Goal: Task Accomplishment & Management: Complete application form

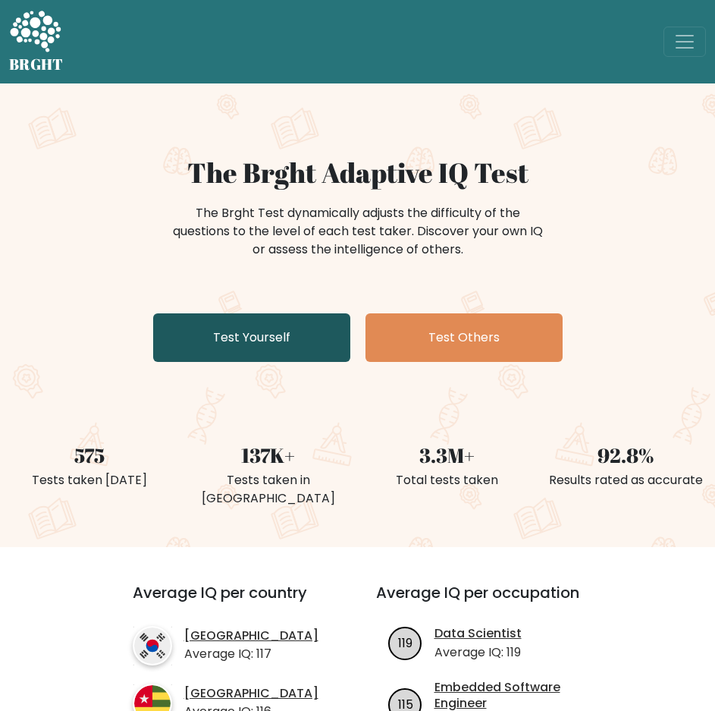
click at [286, 345] on link "Test Yourself" at bounding box center [251, 337] width 197 height 49
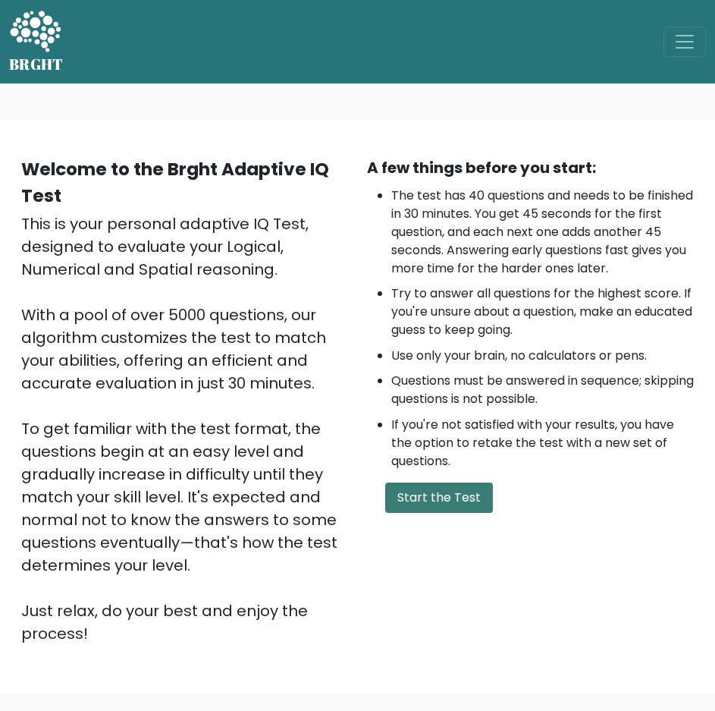
click at [473, 495] on button "Start the Test" at bounding box center [439, 497] width 108 height 30
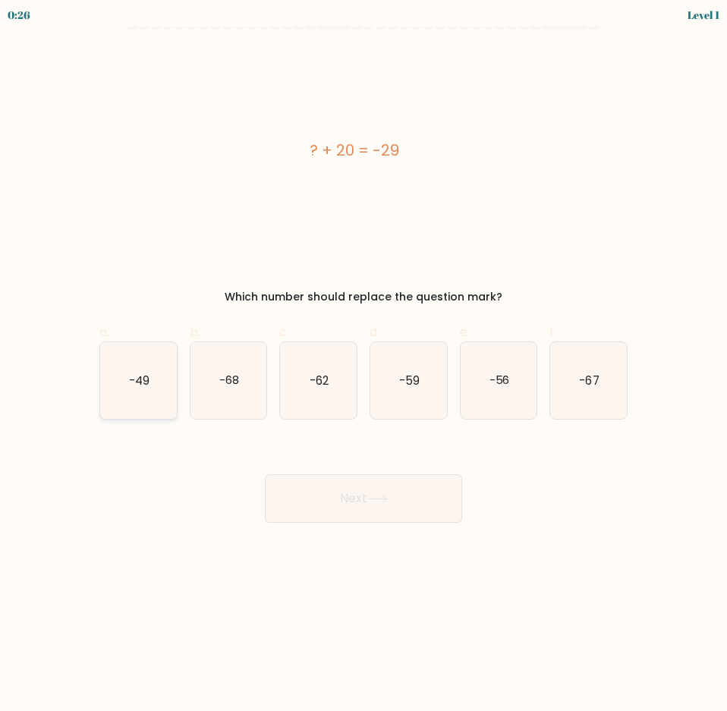
click at [150, 378] on icon "-49" at bounding box center [138, 380] width 77 height 77
click at [363, 366] on input "a. -49" at bounding box center [363, 361] width 1 height 10
radio input "true"
click at [369, 497] on button "Next" at bounding box center [363, 498] width 197 height 49
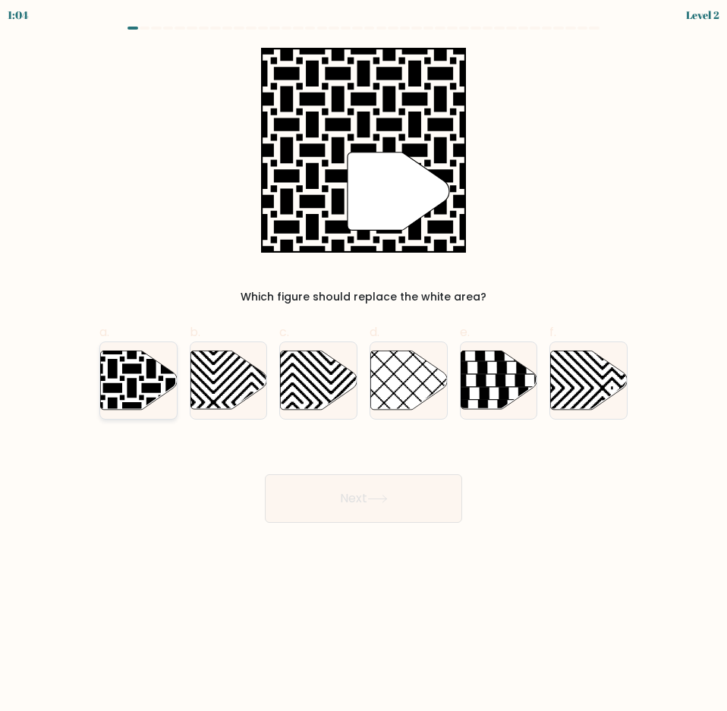
click at [139, 385] on icon at bounding box center [138, 379] width 77 height 58
click at [363, 366] on input "a." at bounding box center [363, 361] width 1 height 10
radio input "true"
click at [357, 493] on button "Next" at bounding box center [363, 498] width 197 height 49
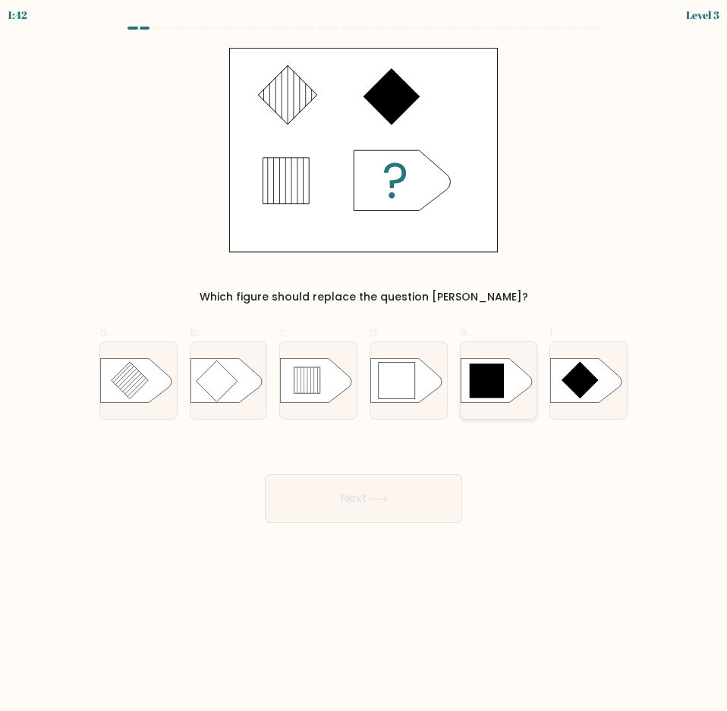
click at [498, 375] on icon at bounding box center [486, 380] width 35 height 35
click at [364, 366] on input "e." at bounding box center [363, 361] width 1 height 10
radio input "true"
click at [416, 477] on button "Next" at bounding box center [363, 498] width 197 height 49
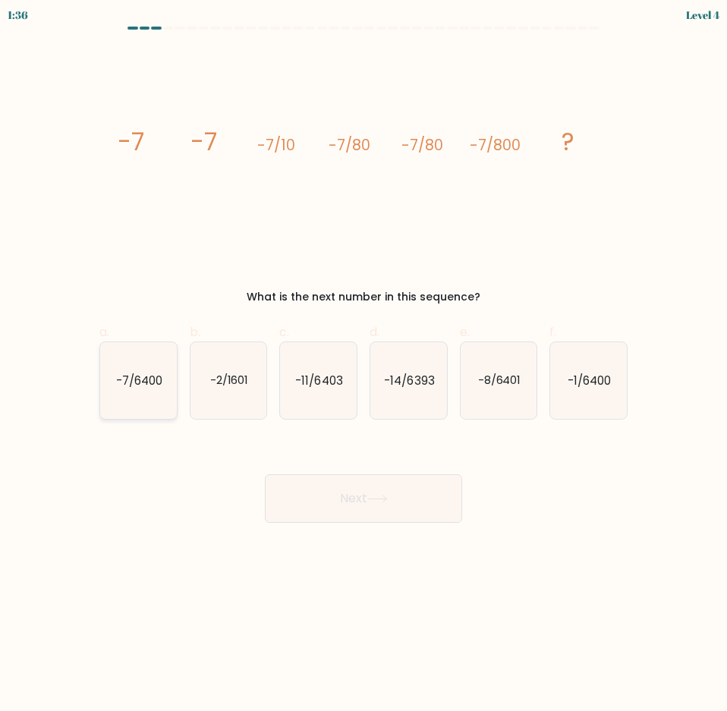
click at [143, 390] on icon "-7/6400" at bounding box center [138, 380] width 77 height 77
click at [363, 366] on input "a. -7/6400" at bounding box center [363, 361] width 1 height 10
radio input "true"
click at [361, 489] on button "Next" at bounding box center [363, 498] width 197 height 49
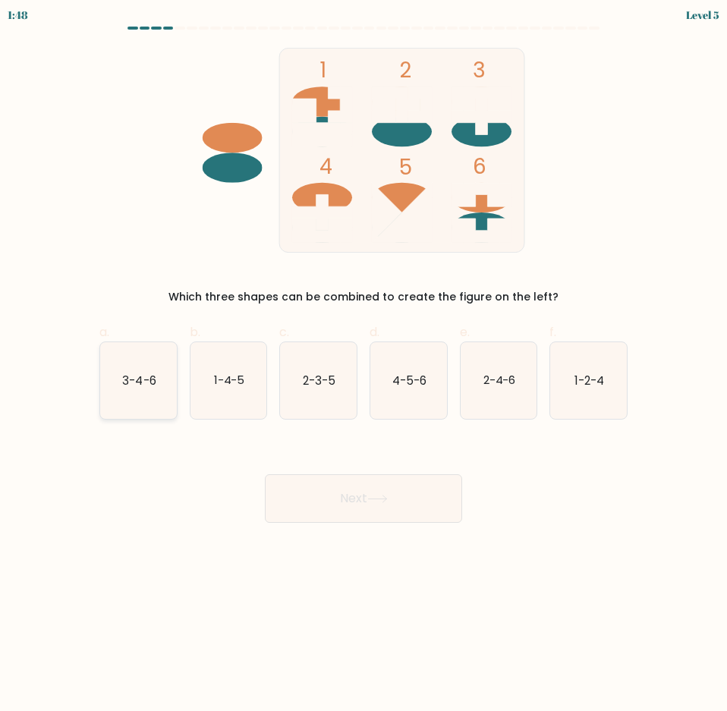
click at [156, 363] on icon "3-4-6" at bounding box center [138, 380] width 77 height 77
click at [363, 363] on input "a. 3-4-6" at bounding box center [363, 361] width 1 height 10
radio input "true"
click at [419, 496] on button "Next" at bounding box center [363, 498] width 197 height 49
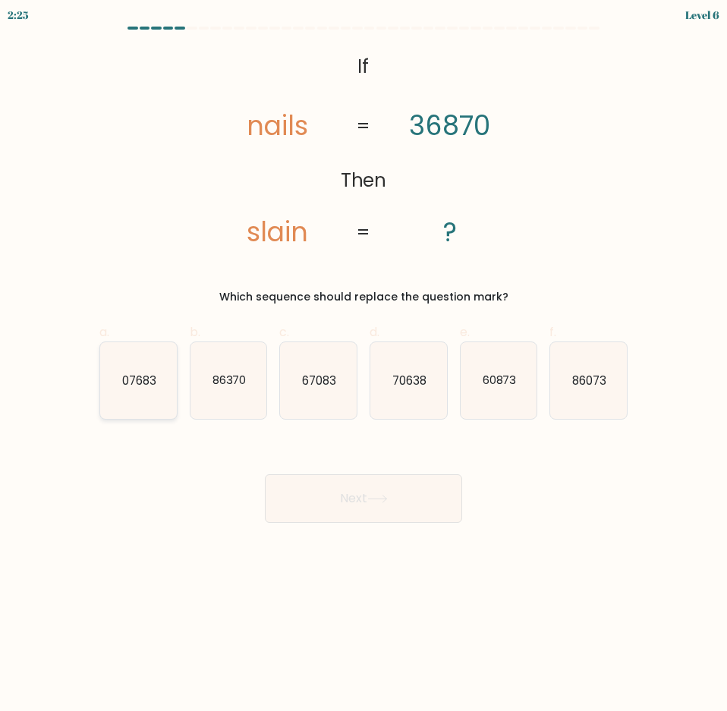
click at [149, 379] on text "07683" at bounding box center [139, 380] width 34 height 16
click at [363, 366] on input "a. 07683" at bounding box center [363, 361] width 1 height 10
radio input "true"
drag, startPoint x: 338, startPoint y: 483, endPoint x: 346, endPoint y: 476, distance: 10.2
click at [344, 478] on button "Next" at bounding box center [363, 498] width 197 height 49
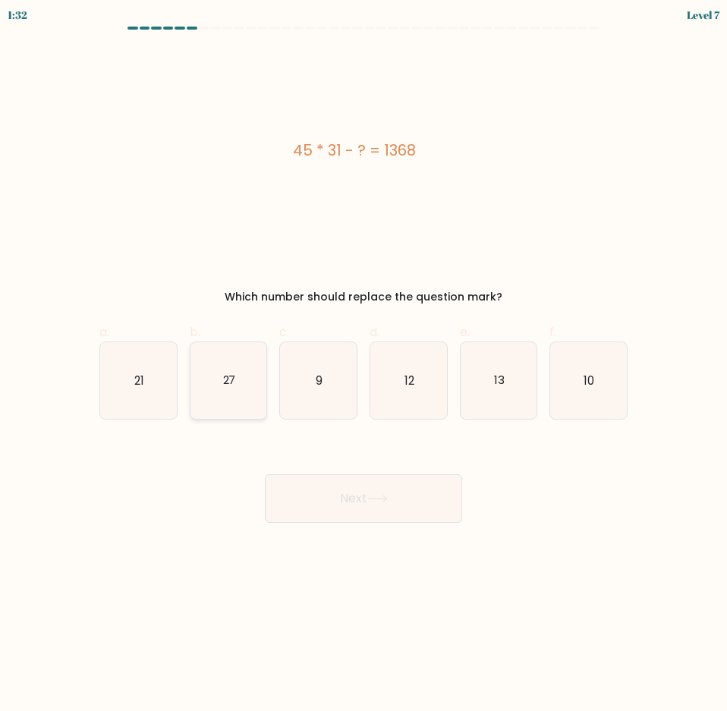
click at [253, 375] on icon "27" at bounding box center [228, 380] width 77 height 77
click at [363, 366] on input "b. 27" at bounding box center [363, 361] width 1 height 10
radio input "true"
click at [335, 512] on button "Next" at bounding box center [363, 498] width 197 height 49
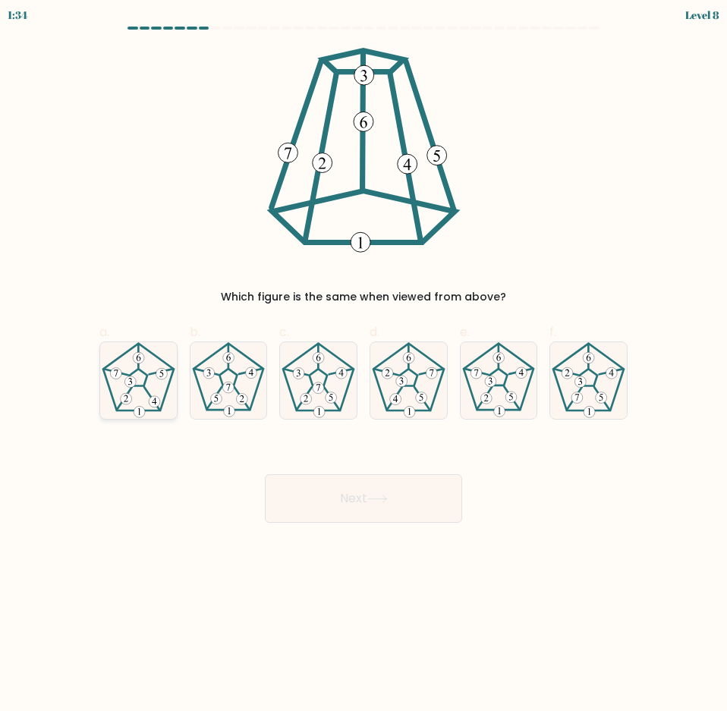
click at [146, 404] on icon at bounding box center [138, 380] width 77 height 77
click at [363, 366] on input "a." at bounding box center [363, 361] width 1 height 10
radio input "true"
click at [338, 505] on button "Next" at bounding box center [363, 498] width 197 height 49
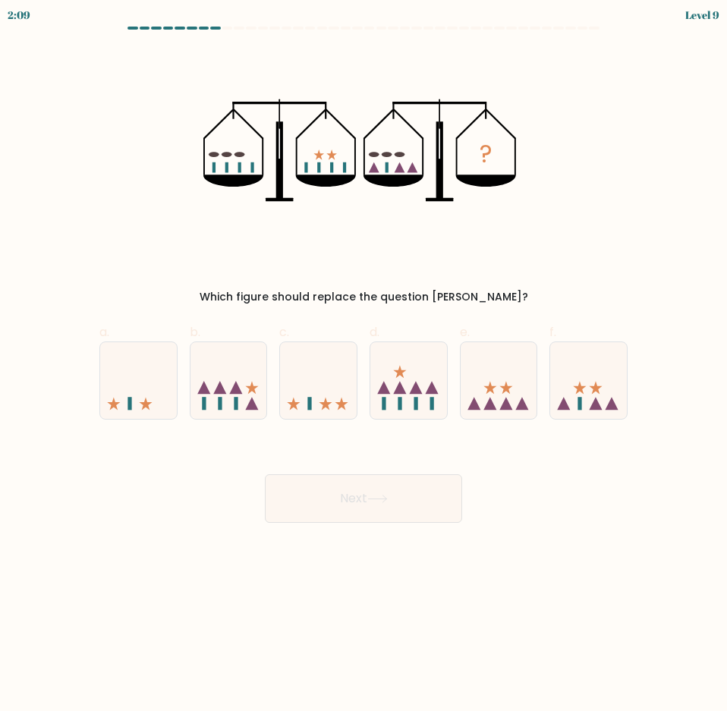
click at [560, 583] on body "2:09 Level 9" at bounding box center [363, 355] width 727 height 711
click at [325, 404] on icon at bounding box center [325, 403] width 13 height 13
click at [363, 366] on input "c." at bounding box center [363, 361] width 1 height 10
radio input "true"
click at [345, 501] on button "Next" at bounding box center [363, 498] width 197 height 49
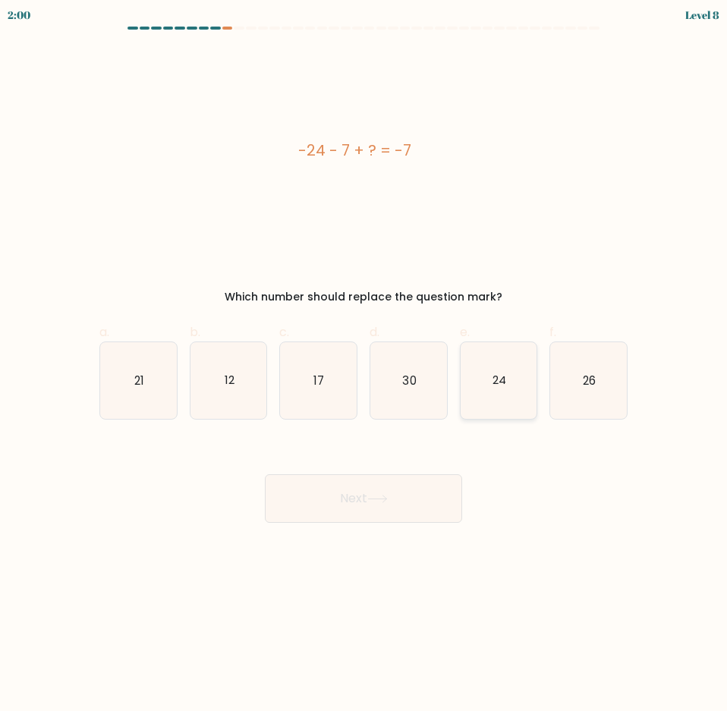
click at [522, 378] on icon "24" at bounding box center [498, 380] width 77 height 77
click at [364, 366] on input "e. 24" at bounding box center [363, 361] width 1 height 10
radio input "true"
click at [444, 482] on button "Next" at bounding box center [363, 498] width 197 height 49
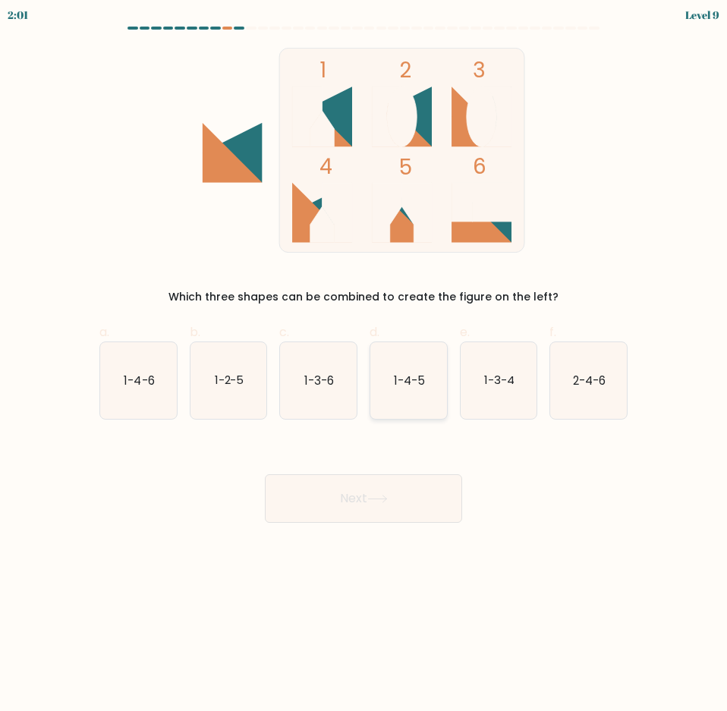
click at [416, 393] on icon "1-4-5" at bounding box center [408, 380] width 77 height 77
click at [364, 366] on input "d. 1-4-5" at bounding box center [363, 361] width 1 height 10
radio input "true"
click at [436, 513] on button "Next" at bounding box center [363, 498] width 197 height 49
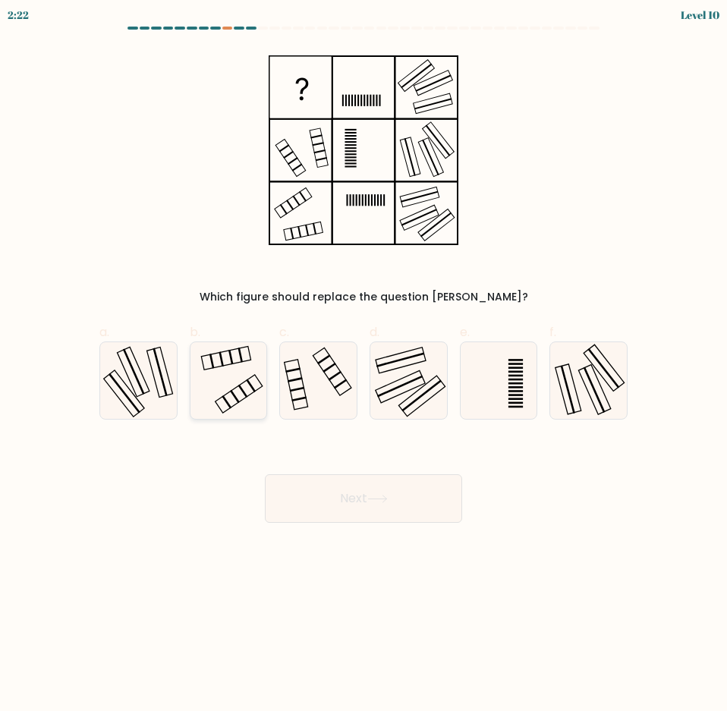
click at [231, 385] on icon at bounding box center [228, 380] width 77 height 77
click at [363, 366] on input "b." at bounding box center [363, 361] width 1 height 10
radio input "true"
click at [372, 490] on button "Next" at bounding box center [363, 498] width 197 height 49
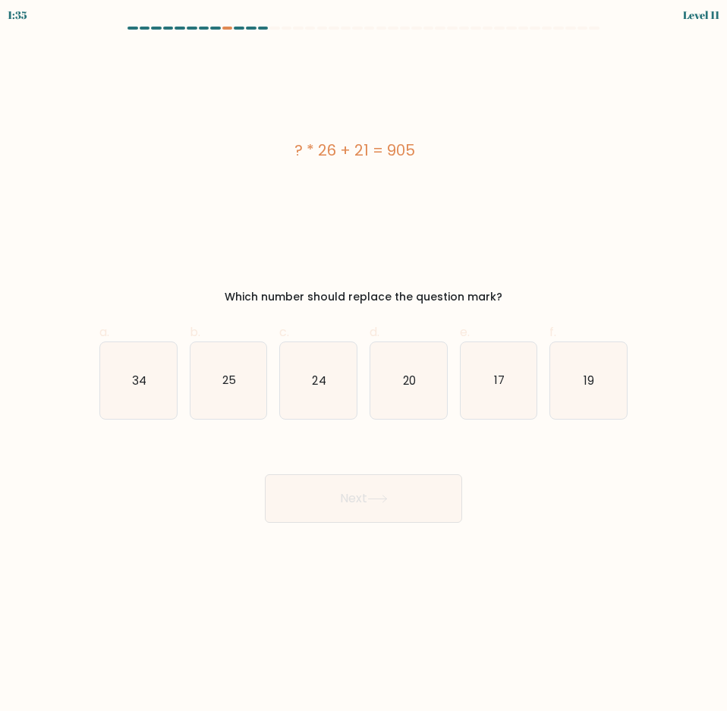
click at [145, 428] on form "a." at bounding box center [363, 275] width 727 height 496
click at [150, 399] on icon "34" at bounding box center [138, 380] width 77 height 77
click at [363, 366] on input "a. 34" at bounding box center [363, 361] width 1 height 10
radio input "true"
click at [335, 500] on button "Next" at bounding box center [363, 498] width 197 height 49
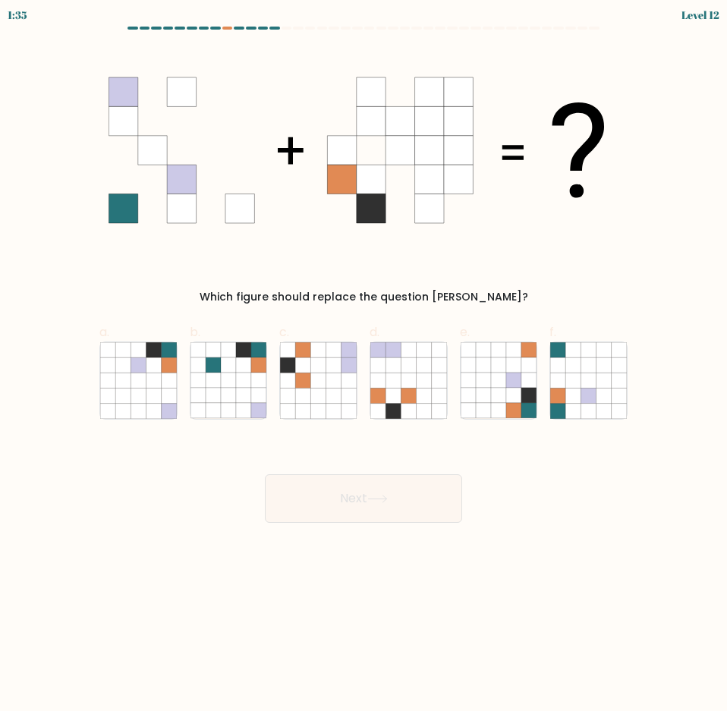
click at [414, 504] on button "Next" at bounding box center [363, 498] width 197 height 49
drag, startPoint x: 170, startPoint y: 372, endPoint x: 165, endPoint y: 382, distance: 10.5
click at [165, 382] on icon at bounding box center [138, 380] width 77 height 77
click at [363, 366] on input "a." at bounding box center [363, 361] width 1 height 10
radio input "true"
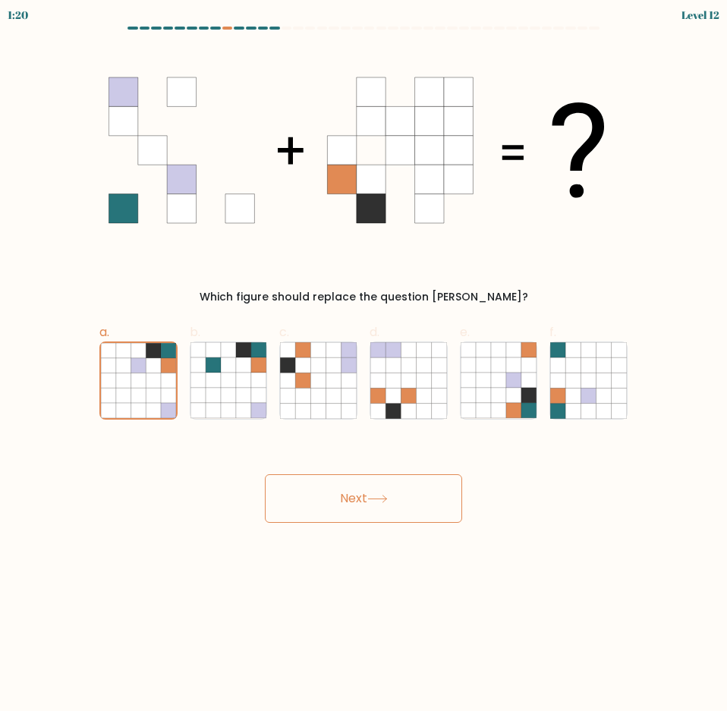
click at [367, 504] on button "Next" at bounding box center [363, 498] width 197 height 49
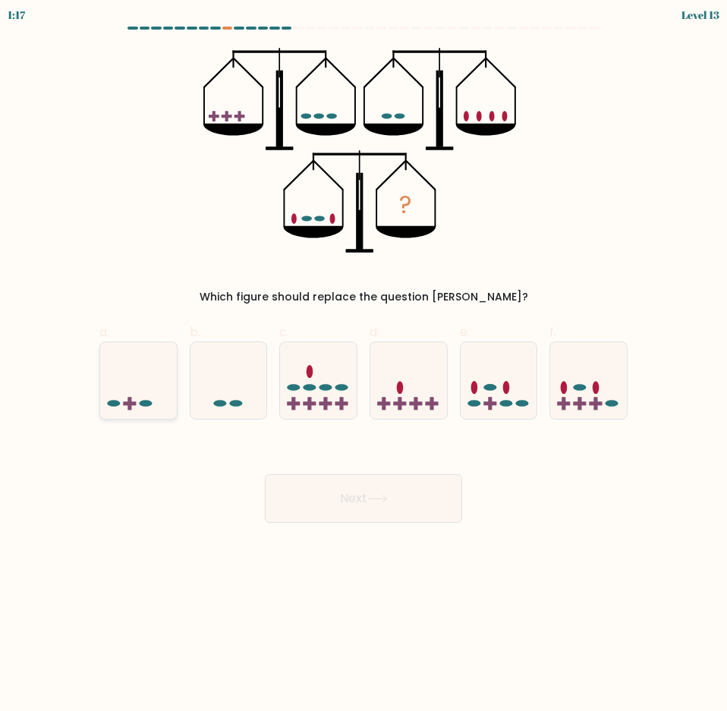
click at [121, 414] on div at bounding box center [138, 380] width 78 height 78
click at [363, 366] on input "a." at bounding box center [363, 361] width 1 height 10
radio input "true"
click at [354, 507] on button "Next" at bounding box center [363, 498] width 197 height 49
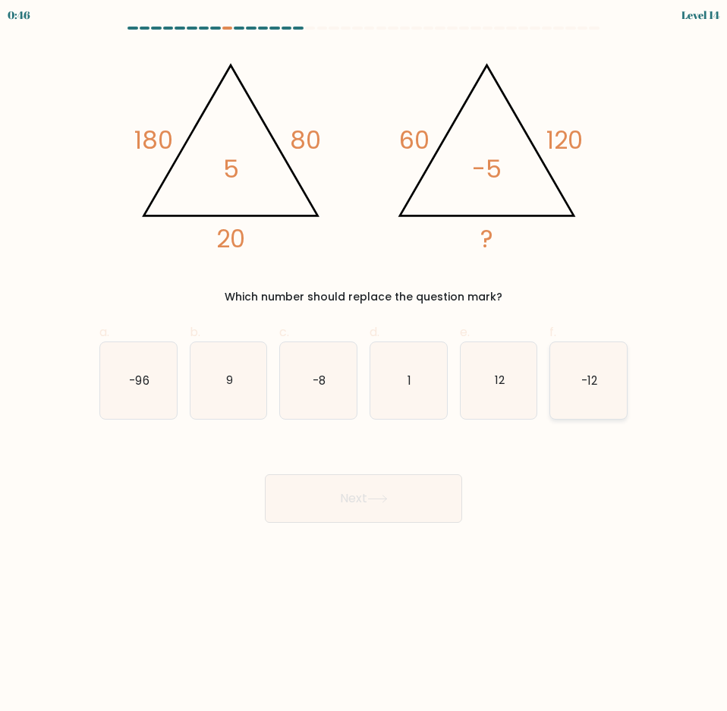
click at [582, 391] on icon "-12" at bounding box center [588, 380] width 77 height 77
click at [364, 366] on input "f. -12" at bounding box center [363, 361] width 1 height 10
radio input "true"
drag, startPoint x: 394, startPoint y: 473, endPoint x: 396, endPoint y: 484, distance: 11.6
click at [394, 479] on div "Next" at bounding box center [363, 480] width 546 height 85
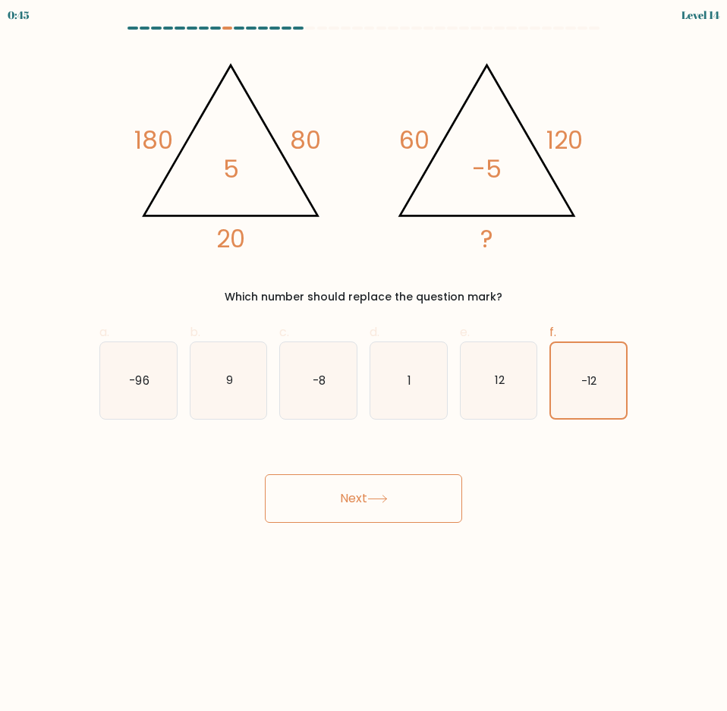
click at [405, 511] on button "Next" at bounding box center [363, 498] width 197 height 49
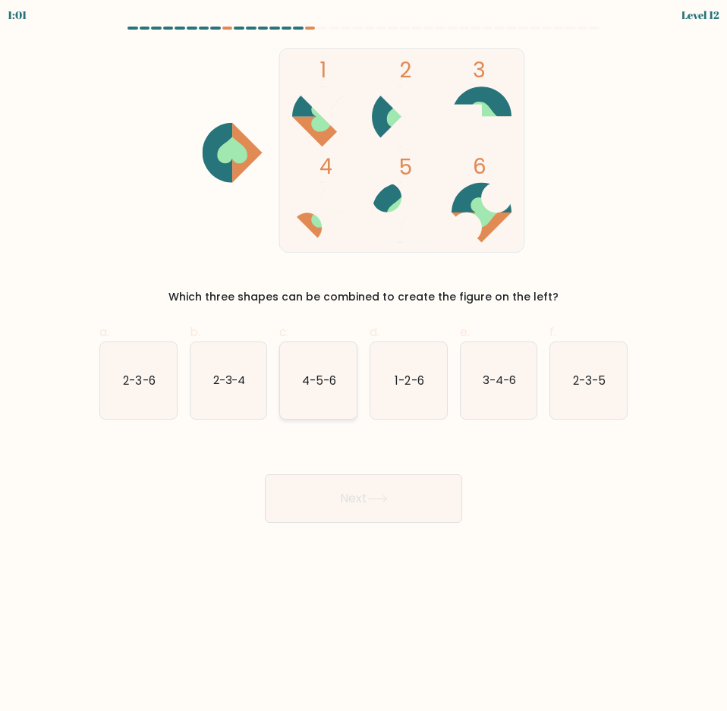
click at [302, 369] on icon "4-5-6" at bounding box center [318, 380] width 77 height 77
click at [363, 366] on input "c. 4-5-6" at bounding box center [363, 361] width 1 height 10
radio input "true"
click at [349, 494] on button "Next" at bounding box center [363, 498] width 197 height 49
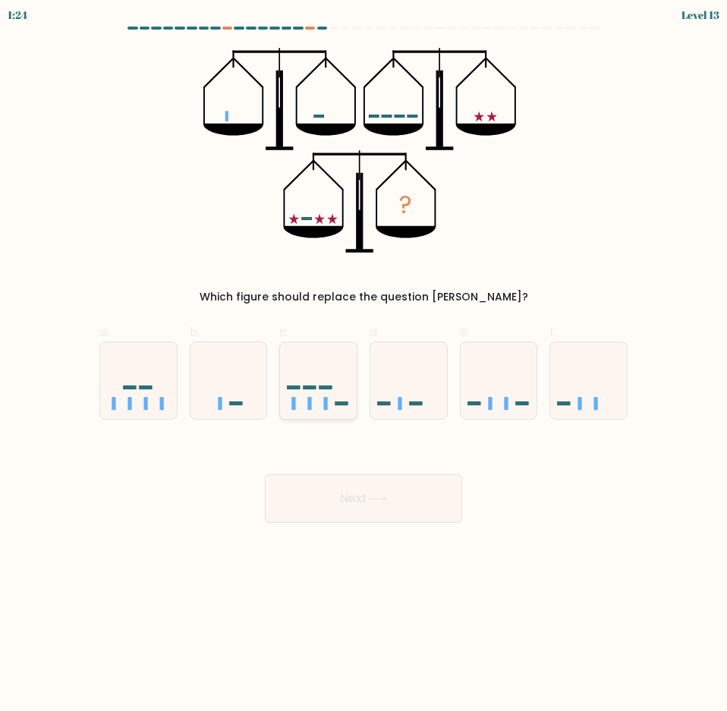
click at [316, 397] on icon at bounding box center [318, 380] width 77 height 63
click at [363, 366] on input "c." at bounding box center [363, 361] width 1 height 10
radio input "true"
click at [389, 517] on button "Next" at bounding box center [363, 498] width 197 height 49
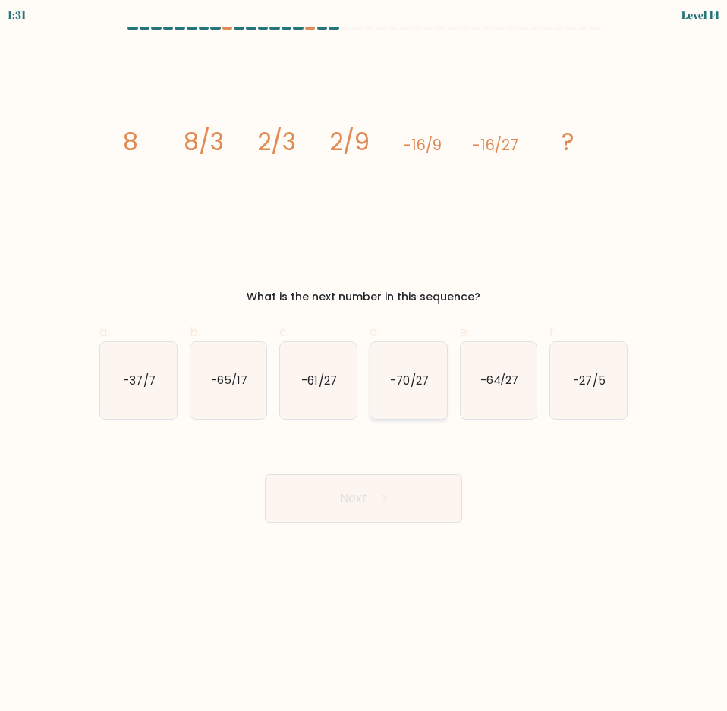
drag, startPoint x: 410, startPoint y: 373, endPoint x: 432, endPoint y: 386, distance: 25.5
click at [419, 382] on text "-70/27" at bounding box center [409, 380] width 38 height 16
click at [590, 392] on icon "-27/5" at bounding box center [588, 380] width 77 height 77
click at [364, 366] on input "f. -27/5" at bounding box center [363, 361] width 1 height 10
radio input "true"
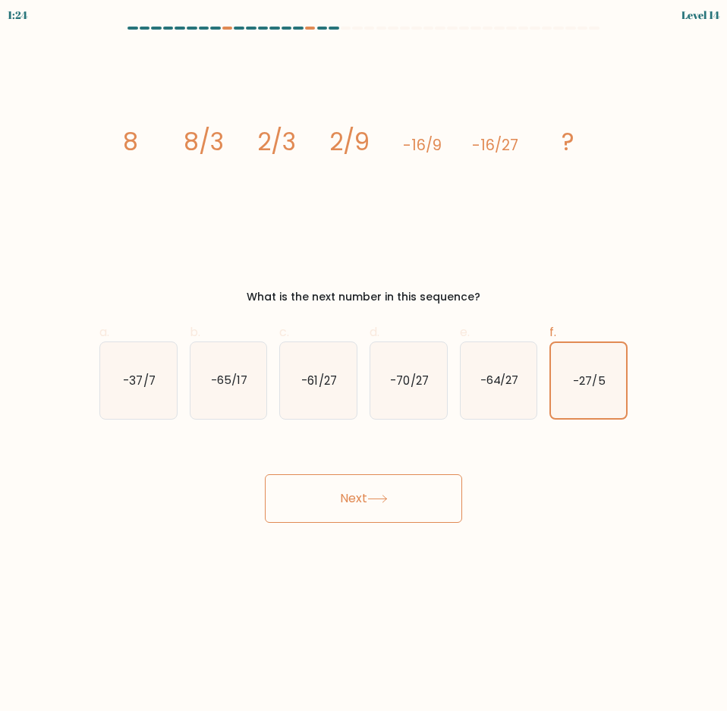
click at [325, 469] on div "Next" at bounding box center [363, 480] width 546 height 85
click at [325, 487] on button "Next" at bounding box center [363, 498] width 197 height 49
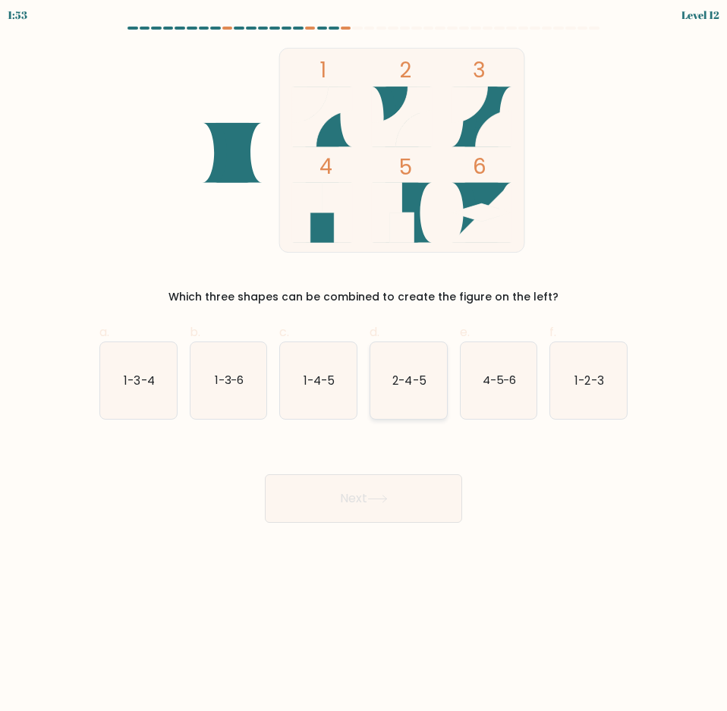
click at [429, 385] on icon "2-4-5" at bounding box center [408, 380] width 77 height 77
click at [364, 366] on input "d. 2-4-5" at bounding box center [363, 361] width 1 height 10
radio input "true"
click at [373, 489] on button "Next" at bounding box center [363, 498] width 197 height 49
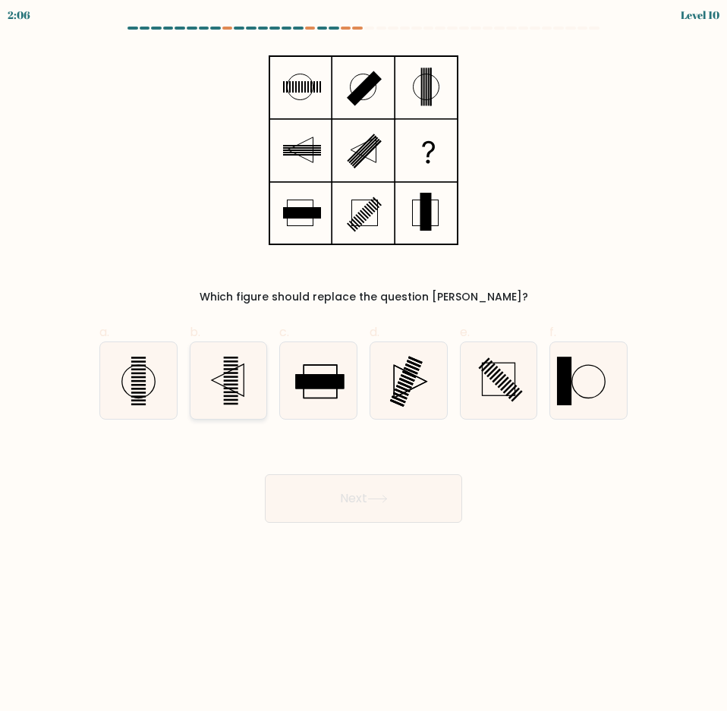
click at [241, 387] on icon at bounding box center [228, 380] width 77 height 77
click at [363, 366] on input "b." at bounding box center [363, 361] width 1 height 10
radio input "true"
click at [320, 494] on button "Next" at bounding box center [363, 498] width 197 height 49
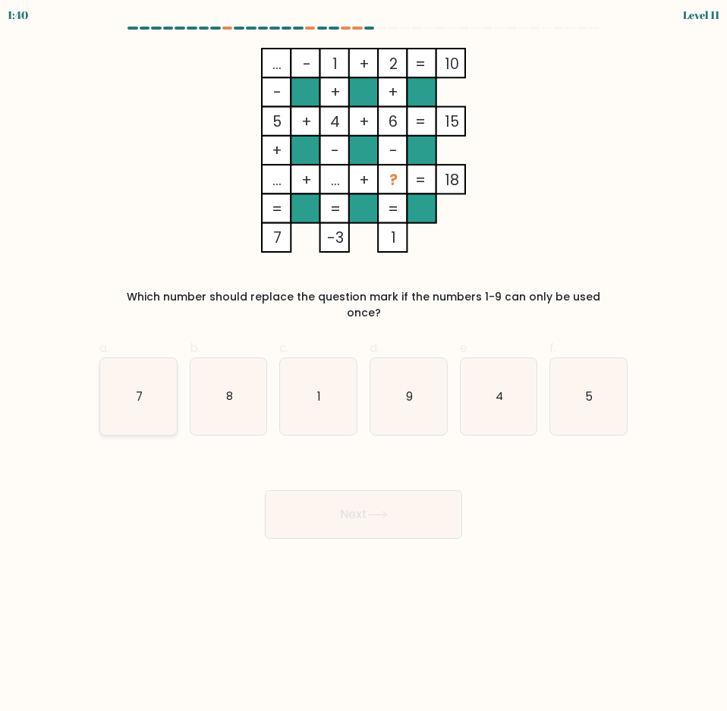
click at [155, 391] on icon "7" at bounding box center [138, 396] width 77 height 77
click at [363, 366] on input "a. 7" at bounding box center [363, 361] width 1 height 10
radio input "true"
click at [362, 496] on button "Next" at bounding box center [363, 514] width 197 height 49
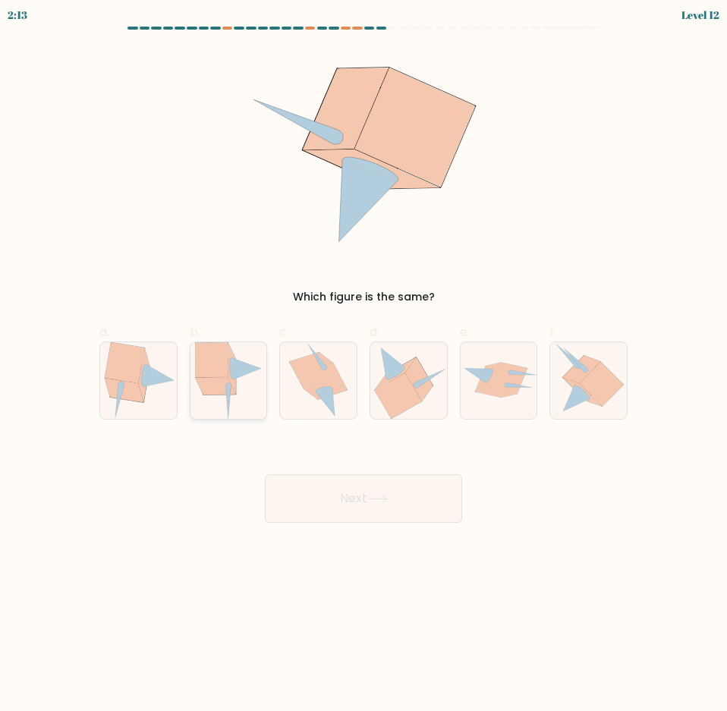
click at [248, 389] on icon at bounding box center [228, 380] width 67 height 77
click at [363, 366] on input "b." at bounding box center [363, 361] width 1 height 10
radio input "true"
click at [344, 477] on button "Next" at bounding box center [363, 498] width 197 height 49
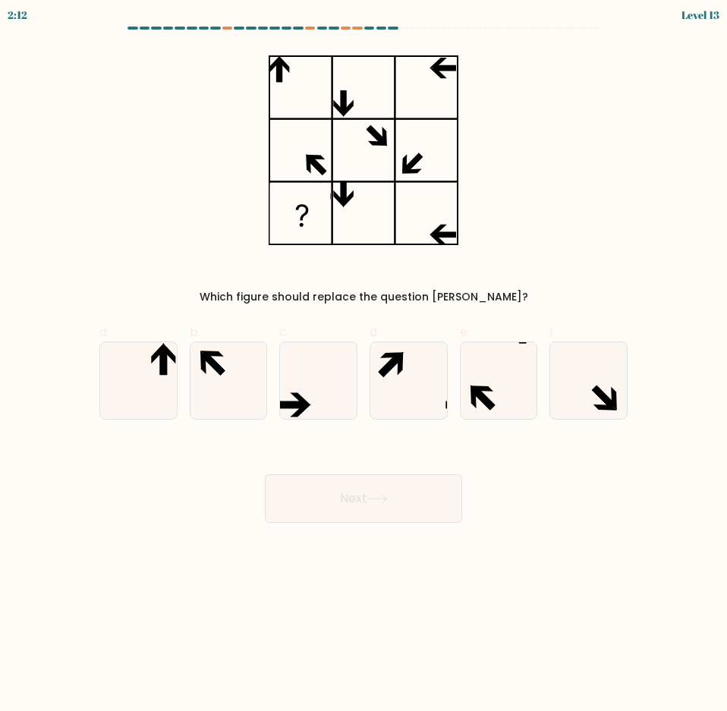
click at [344, 487] on button "Next" at bounding box center [363, 498] width 197 height 49
click at [625, 215] on div "Which figure should replace the question [PERSON_NAME]?" at bounding box center [363, 176] width 546 height 257
click at [164, 371] on icon at bounding box center [162, 360] width 7 height 27
click at [363, 366] on input "a." at bounding box center [363, 361] width 1 height 10
radio input "true"
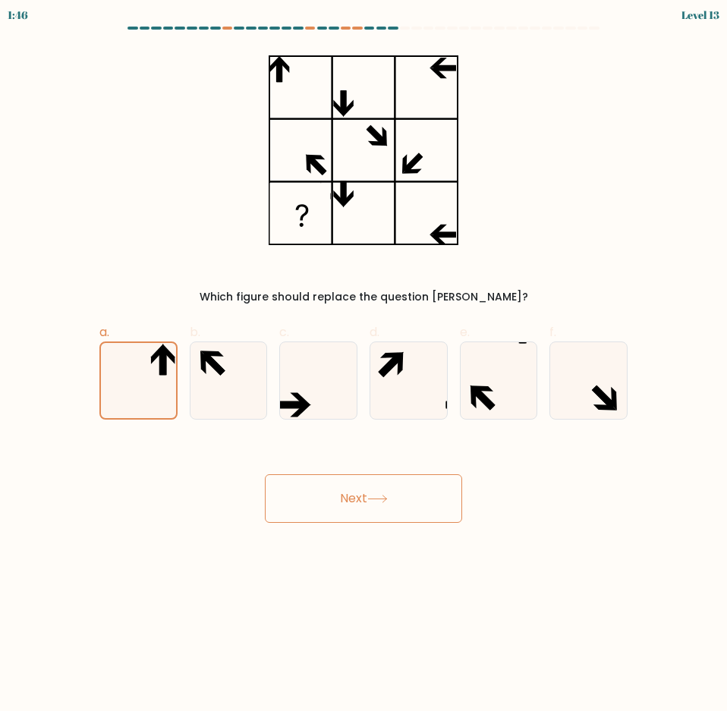
click at [344, 522] on button "Next" at bounding box center [363, 498] width 197 height 49
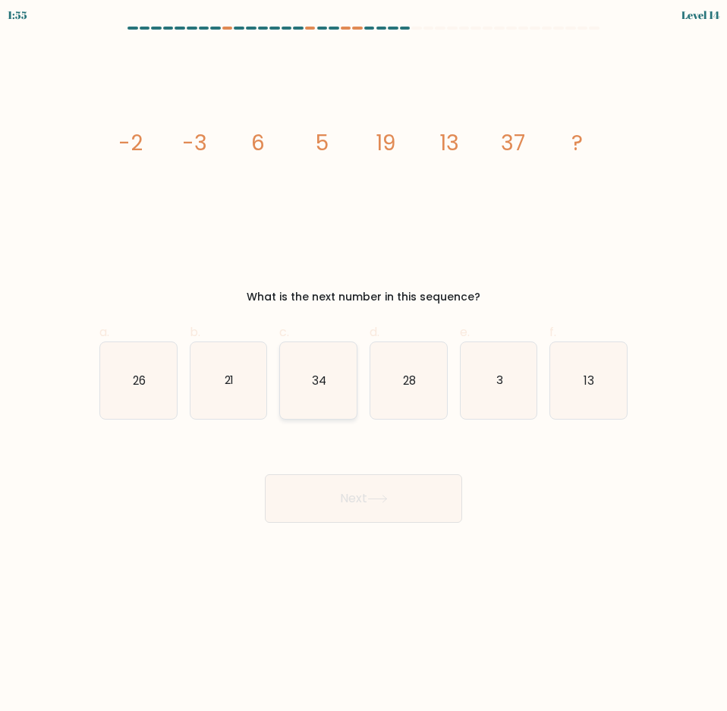
click at [335, 382] on icon "34" at bounding box center [318, 380] width 77 height 77
click at [363, 366] on input "c. 34" at bounding box center [363, 361] width 1 height 10
radio input "true"
click at [382, 509] on button "Next" at bounding box center [363, 498] width 197 height 49
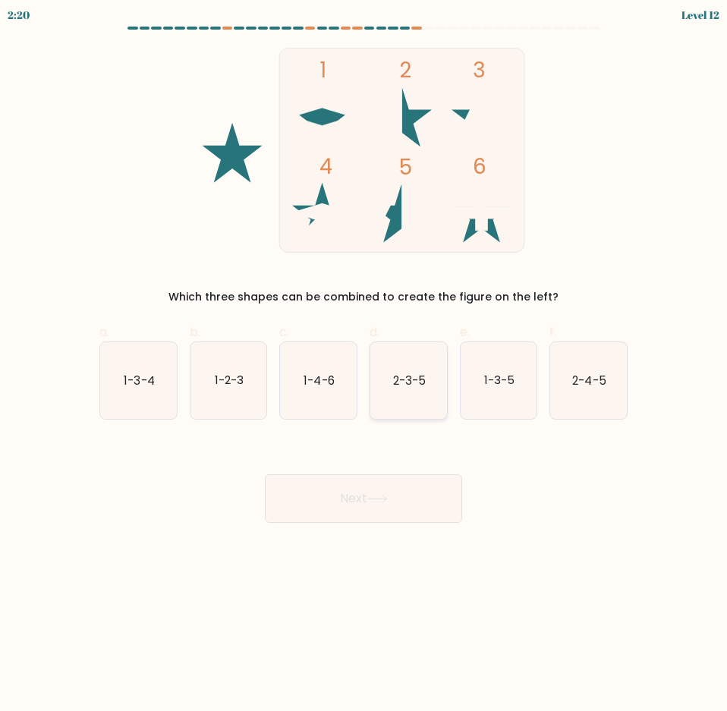
click at [402, 385] on text "2-3-5" at bounding box center [409, 380] width 33 height 16
click at [364, 366] on input "d. 2-3-5" at bounding box center [363, 361] width 1 height 10
radio input "true"
click at [366, 493] on button "Next" at bounding box center [363, 498] width 197 height 49
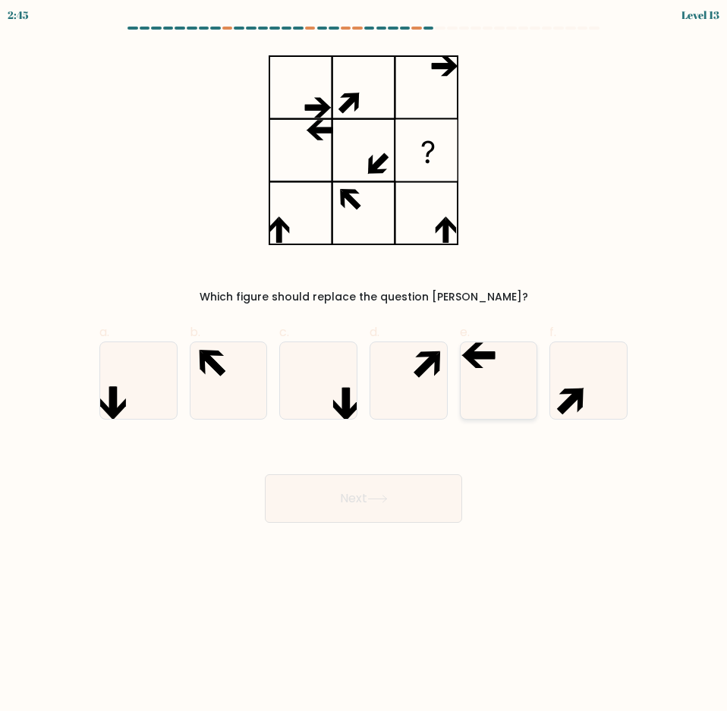
click at [496, 360] on icon at bounding box center [498, 380] width 77 height 77
click at [364, 360] on input "e." at bounding box center [363, 361] width 1 height 10
radio input "true"
click at [369, 491] on button "Next" at bounding box center [363, 498] width 197 height 49
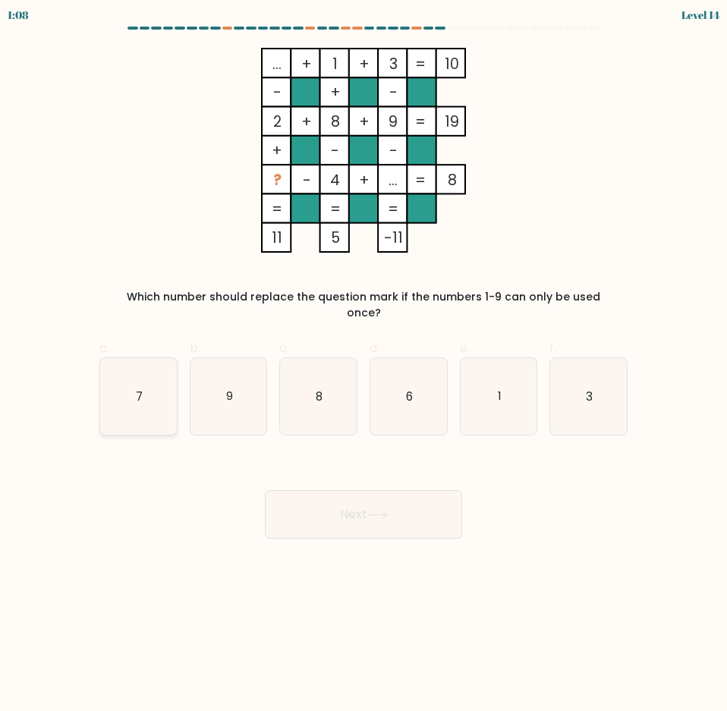
click at [149, 377] on icon "7" at bounding box center [138, 396] width 77 height 77
click at [363, 366] on input "a. 7" at bounding box center [363, 361] width 1 height 10
radio input "true"
click at [418, 526] on body "1:07 Level 14" at bounding box center [363, 355] width 727 height 711
click at [421, 515] on button "Next" at bounding box center [363, 514] width 197 height 49
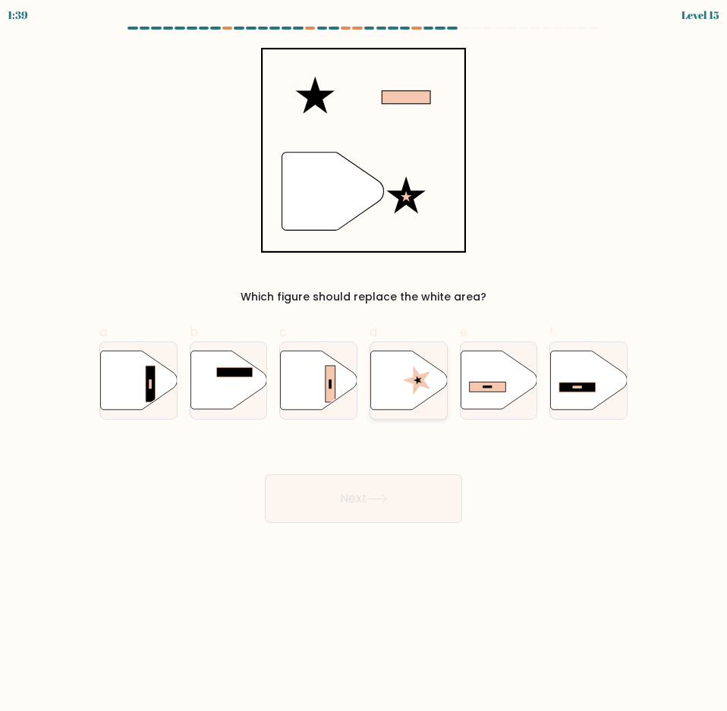
click at [401, 367] on icon at bounding box center [408, 379] width 77 height 58
click at [364, 366] on input "d." at bounding box center [363, 361] width 1 height 10
radio input "true"
click at [388, 525] on body "1:38 Level 15" at bounding box center [363, 355] width 727 height 711
click at [388, 502] on icon at bounding box center [377, 499] width 20 height 8
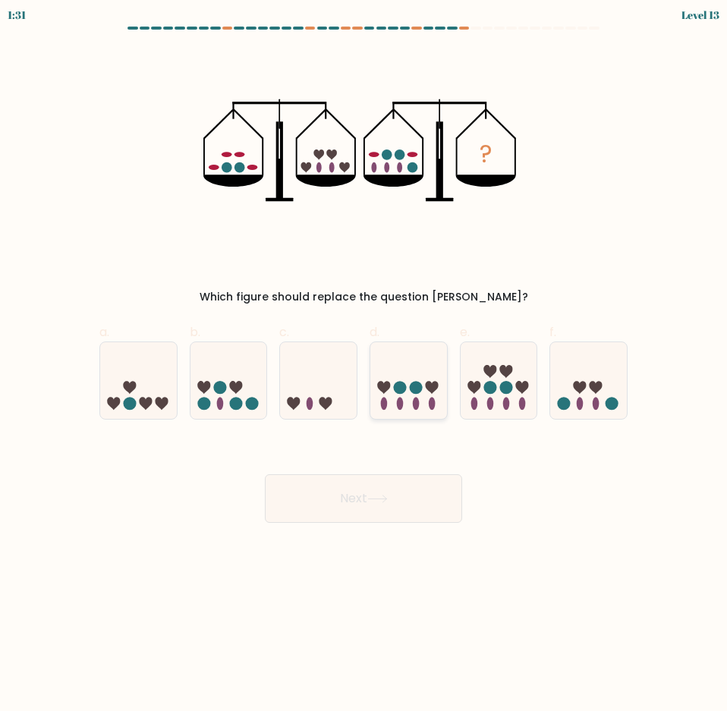
click at [432, 388] on icon at bounding box center [432, 387] width 13 height 13
click at [364, 366] on input "d." at bounding box center [363, 361] width 1 height 10
radio input "true"
click at [392, 482] on button "Next" at bounding box center [363, 498] width 197 height 49
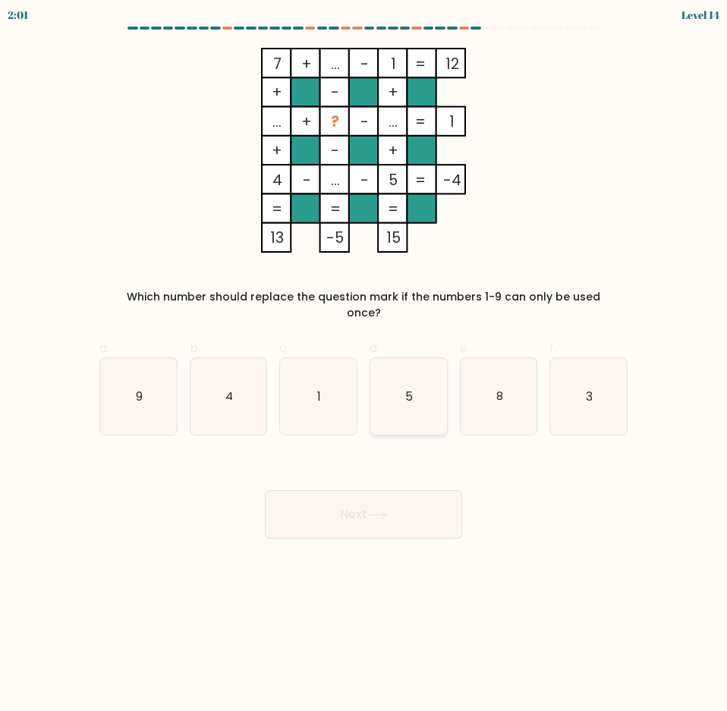
click at [396, 387] on icon "5" at bounding box center [408, 396] width 77 height 77
click at [364, 366] on input "d. 5" at bounding box center [363, 361] width 1 height 10
radio input "true"
click at [393, 536] on body "2:01 Level 14" at bounding box center [363, 355] width 727 height 711
click at [393, 509] on button "Next" at bounding box center [363, 514] width 197 height 49
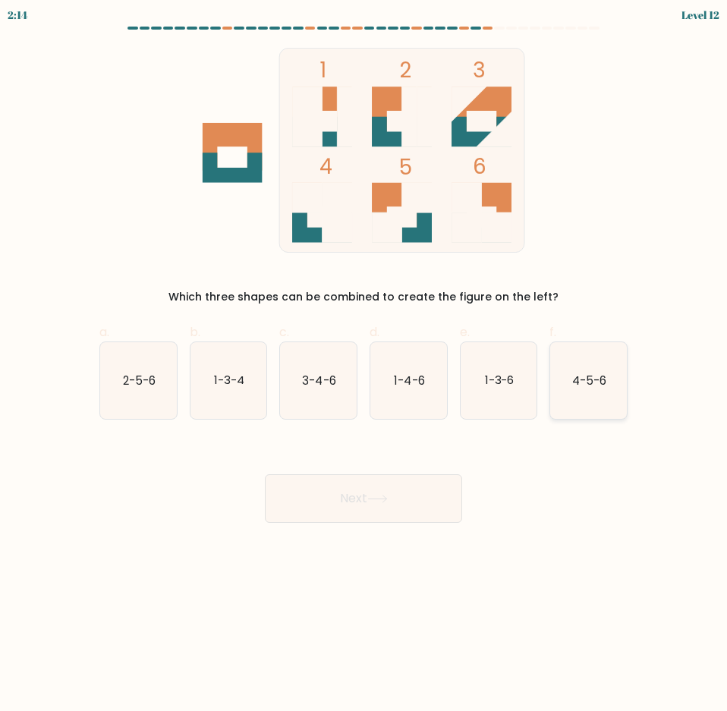
click at [564, 390] on icon "4-5-6" at bounding box center [588, 380] width 77 height 77
click at [364, 366] on input "f. 4-5-6" at bounding box center [363, 361] width 1 height 10
radio input "true"
click at [360, 498] on button "Next" at bounding box center [363, 498] width 197 height 49
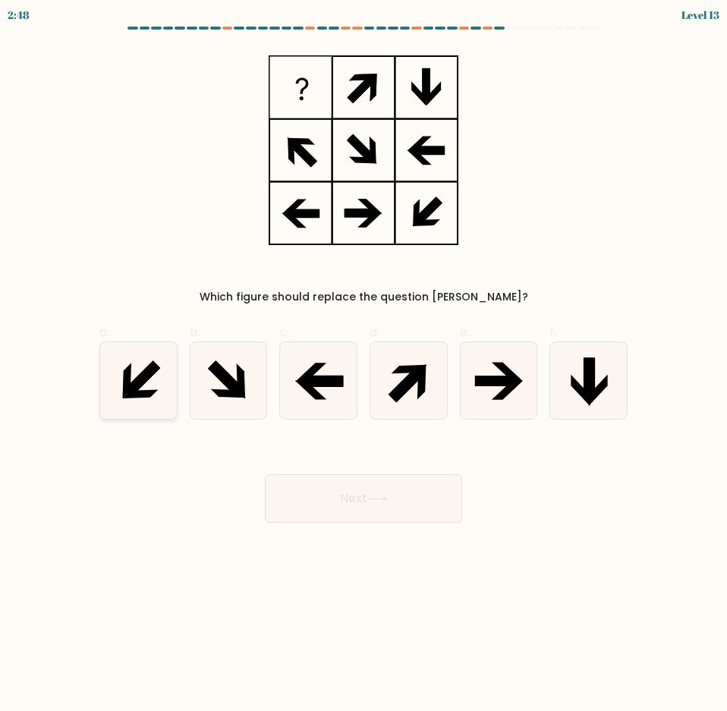
click at [133, 380] on icon at bounding box center [138, 380] width 77 height 77
click at [363, 366] on input "a." at bounding box center [363, 361] width 1 height 10
radio input "true"
click at [344, 485] on button "Next" at bounding box center [363, 498] width 197 height 49
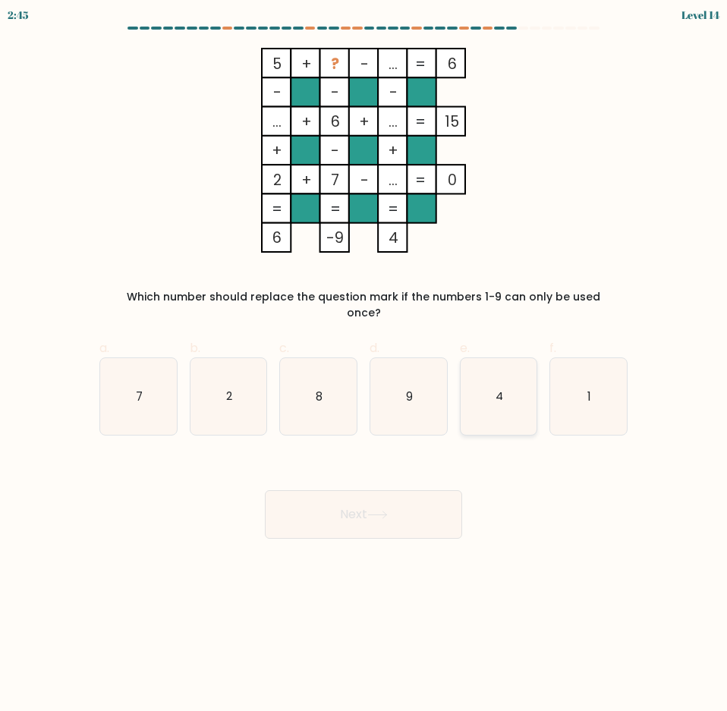
click at [513, 413] on icon "4" at bounding box center [498, 396] width 77 height 77
click at [364, 366] on input "e. 4" at bounding box center [363, 361] width 1 height 10
radio input "true"
click at [408, 514] on button "Next" at bounding box center [363, 514] width 197 height 49
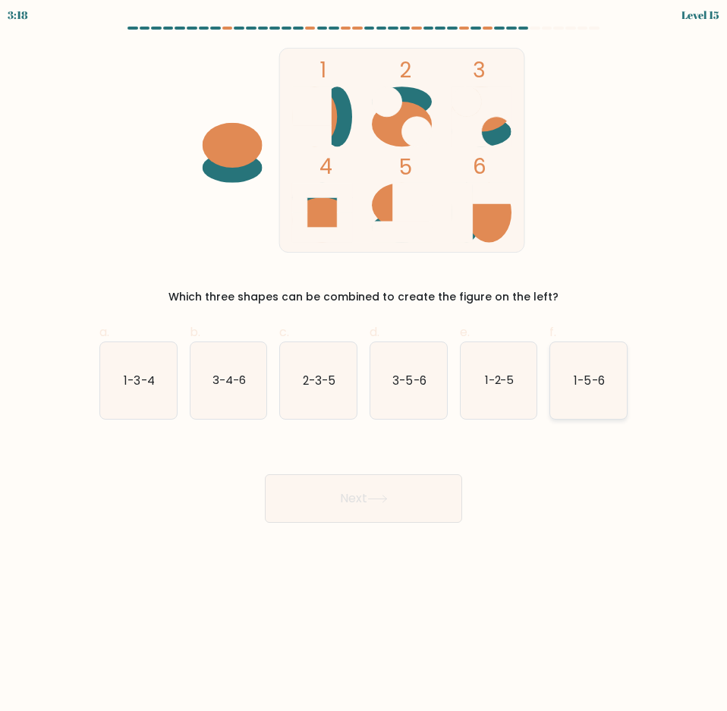
click at [580, 372] on icon "1-5-6" at bounding box center [588, 380] width 77 height 77
click at [364, 366] on input "f. 1-5-6" at bounding box center [363, 361] width 1 height 10
radio input "true"
click at [353, 482] on button "Next" at bounding box center [363, 498] width 197 height 49
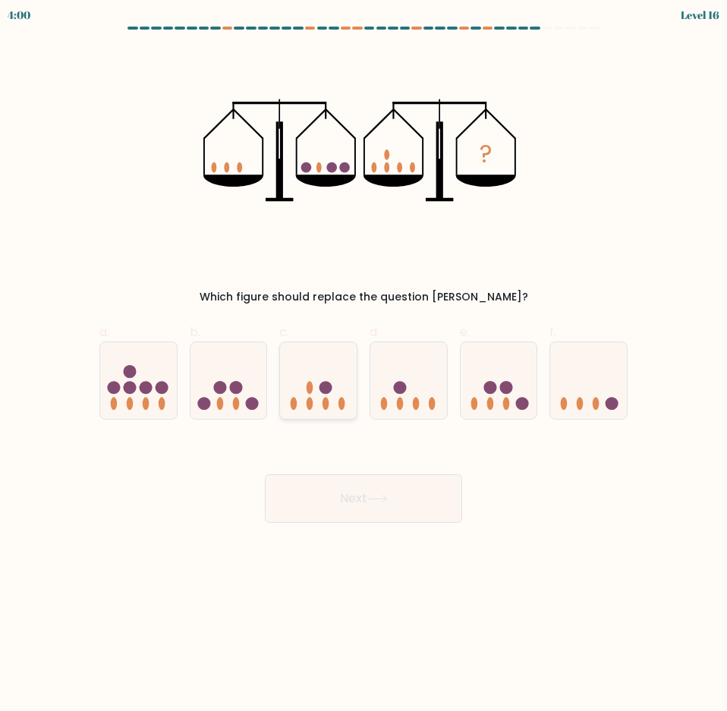
click at [347, 394] on icon at bounding box center [318, 380] width 77 height 63
click at [363, 366] on input "c." at bounding box center [363, 361] width 1 height 10
radio input "true"
click at [361, 504] on button "Next" at bounding box center [363, 498] width 197 height 49
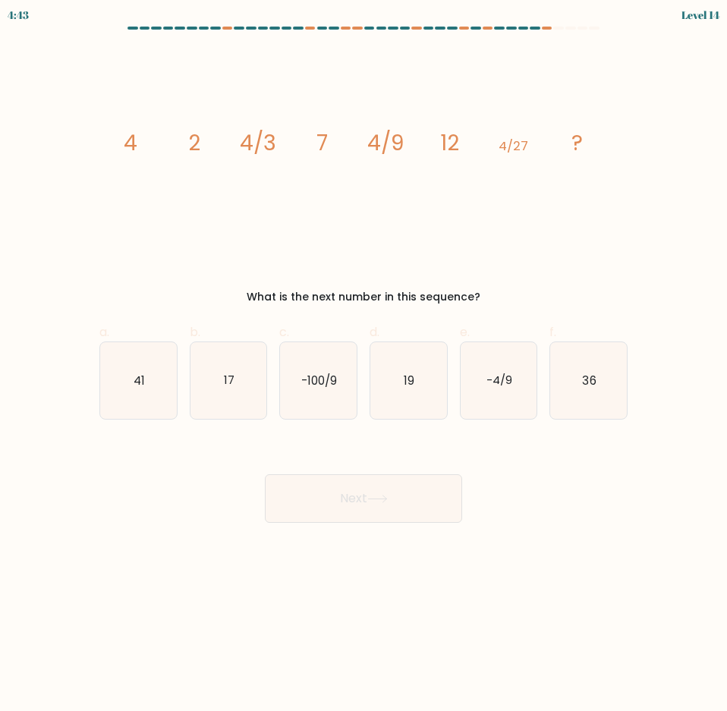
drag, startPoint x: 338, startPoint y: 408, endPoint x: 343, endPoint y: 435, distance: 26.9
click at [340, 410] on icon "-100/9" at bounding box center [318, 380] width 77 height 77
click at [363, 366] on input "c. -100/9" at bounding box center [363, 361] width 1 height 10
radio input "true"
click at [348, 470] on div "Next" at bounding box center [363, 480] width 546 height 85
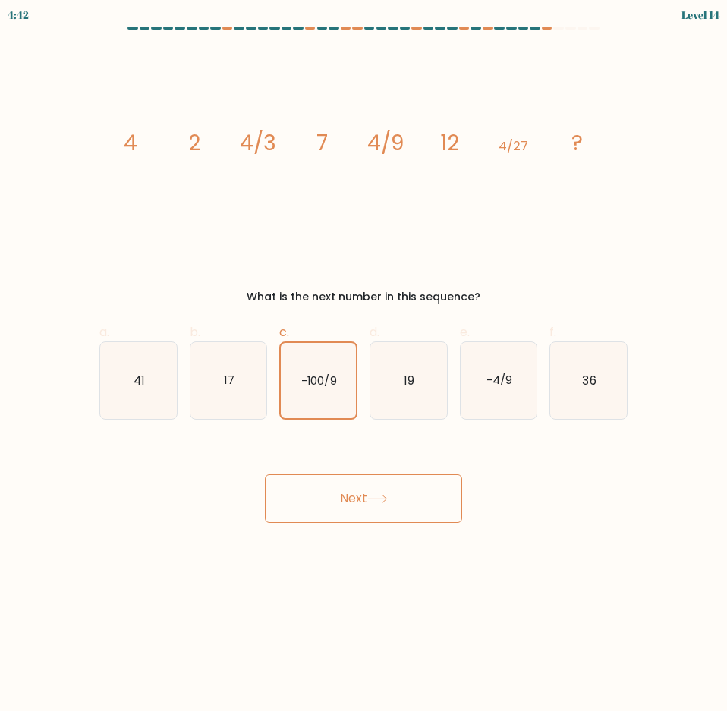
click at [348, 509] on button "Next" at bounding box center [363, 498] width 197 height 49
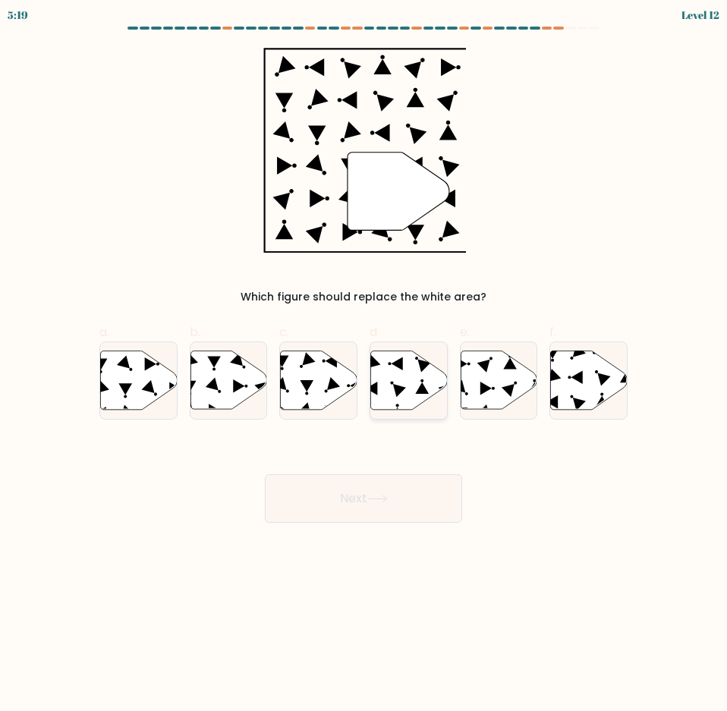
click at [400, 388] on icon at bounding box center [399, 390] width 13 height 13
click at [364, 366] on input "d." at bounding box center [363, 361] width 1 height 10
radio input "true"
click at [362, 491] on button "Next" at bounding box center [363, 498] width 197 height 49
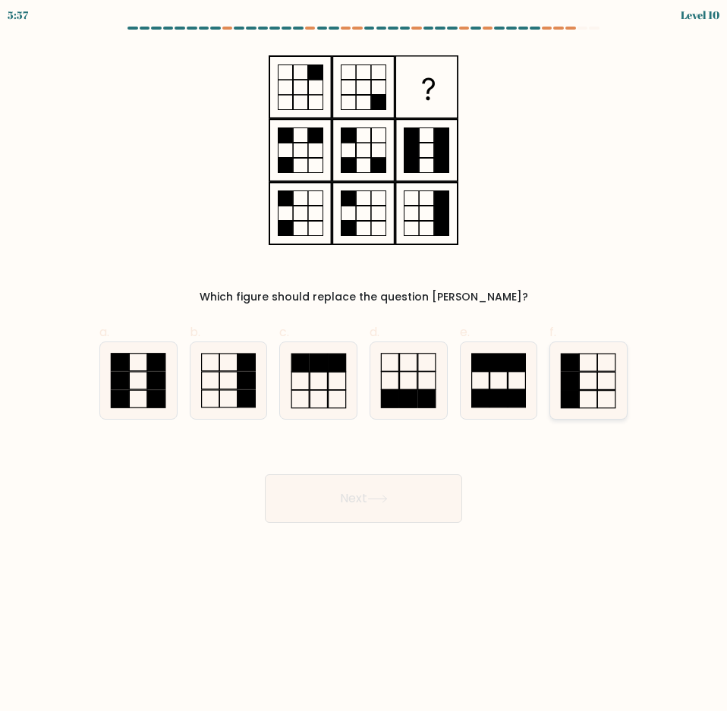
click at [573, 395] on rect at bounding box center [569, 398] width 17 height 17
click at [364, 366] on input "f." at bounding box center [363, 361] width 1 height 10
radio input "true"
click at [404, 486] on button "Next" at bounding box center [363, 498] width 197 height 49
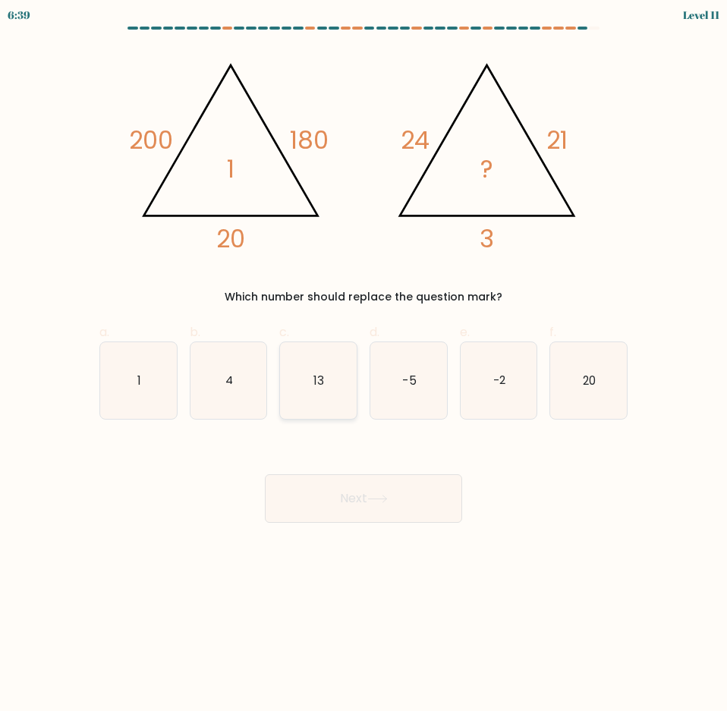
click at [341, 365] on icon "13" at bounding box center [318, 380] width 77 height 77
click at [363, 365] on input "c. 13" at bounding box center [363, 361] width 1 height 10
radio input "true"
click at [350, 480] on button "Next" at bounding box center [363, 498] width 197 height 49
